Goal: Obtain resource: Obtain resource

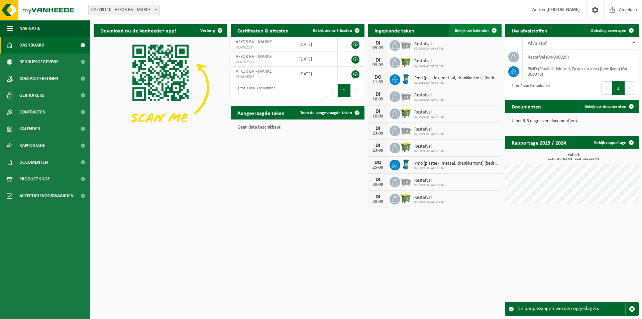
click at [479, 29] on span "Bekijk uw kalender" at bounding box center [472, 30] width 34 height 4
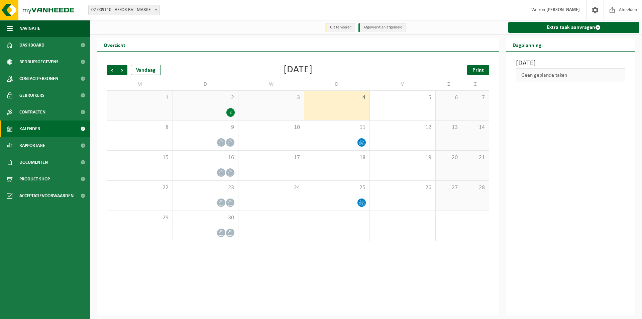
click at [473, 68] on span "Print" at bounding box center [477, 70] width 11 height 5
click at [122, 71] on span "Volgende" at bounding box center [122, 70] width 10 height 10
click at [483, 70] on span "Print" at bounding box center [477, 70] width 11 height 5
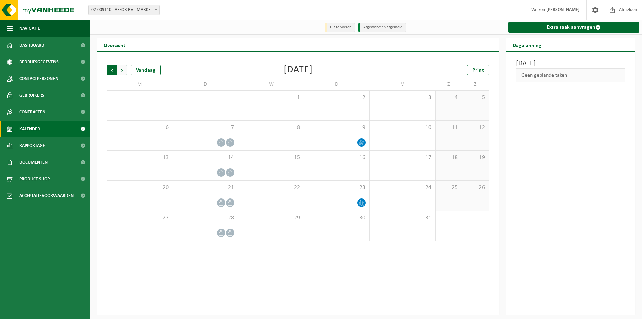
click at [122, 71] on span "Volgende" at bounding box center [122, 70] width 10 height 10
click at [120, 70] on span "Volgende" at bounding box center [122, 70] width 10 height 10
click at [111, 70] on span "Vorige" at bounding box center [112, 70] width 10 height 10
click at [474, 69] on span "Print" at bounding box center [477, 70] width 11 height 5
click at [38, 44] on span "Dashboard" at bounding box center [31, 45] width 25 height 17
